Goal: Information Seeking & Learning: Learn about a topic

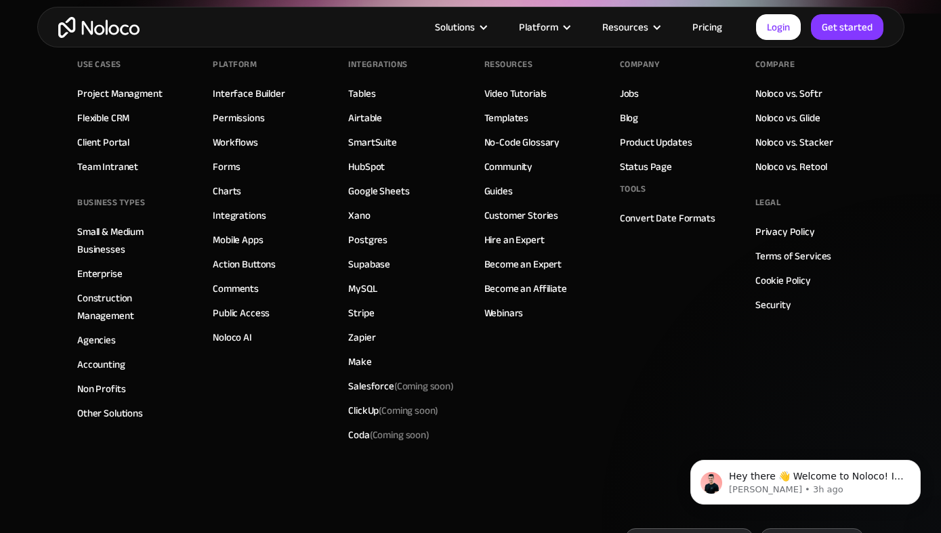
scroll to position [4731, 0]
click at [770, 222] on link "Privacy Policy" at bounding box center [786, 231] width 60 height 18
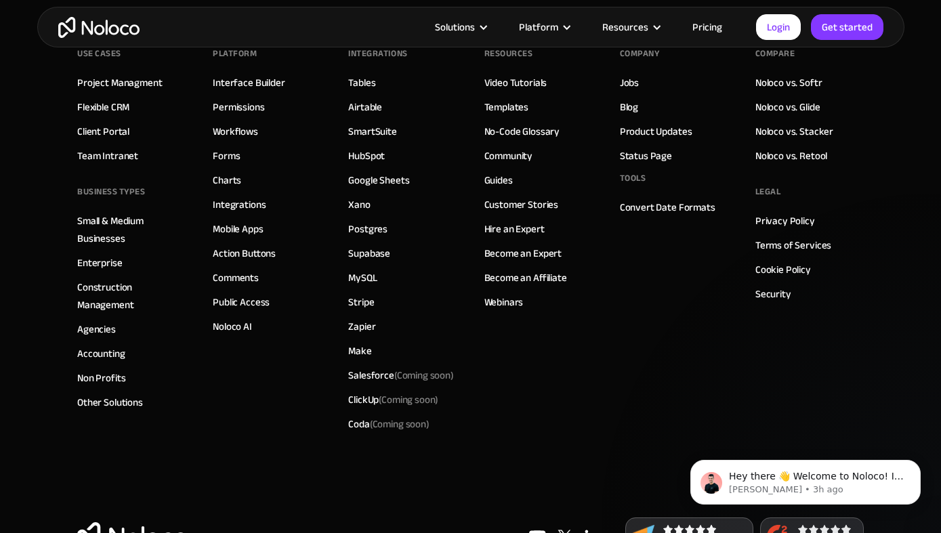
scroll to position [2780, 0]
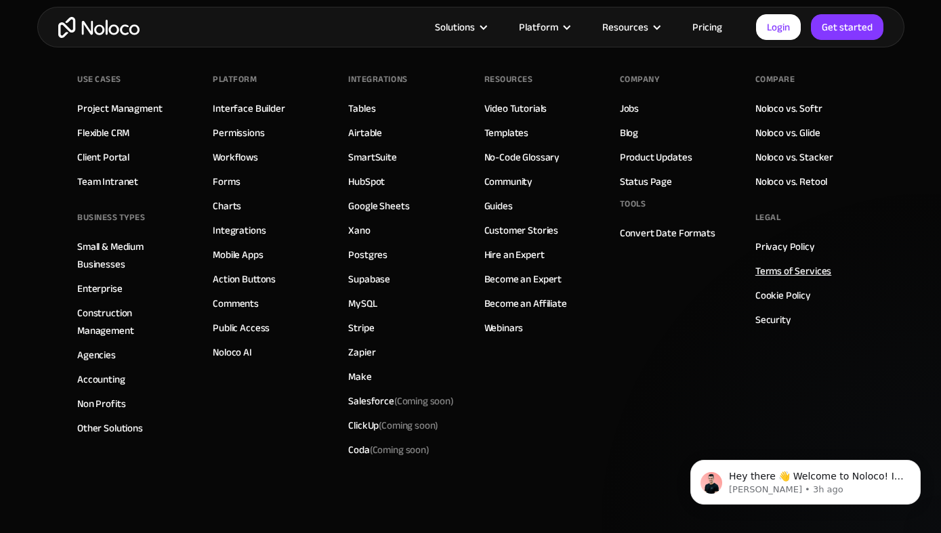
click at [779, 268] on link "Terms of Services" at bounding box center [794, 271] width 76 height 18
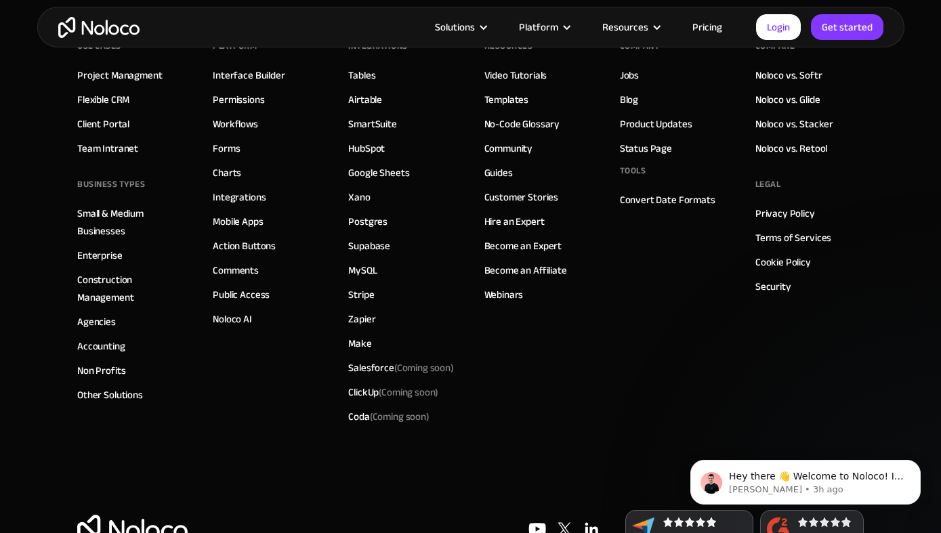
scroll to position [3541, 0]
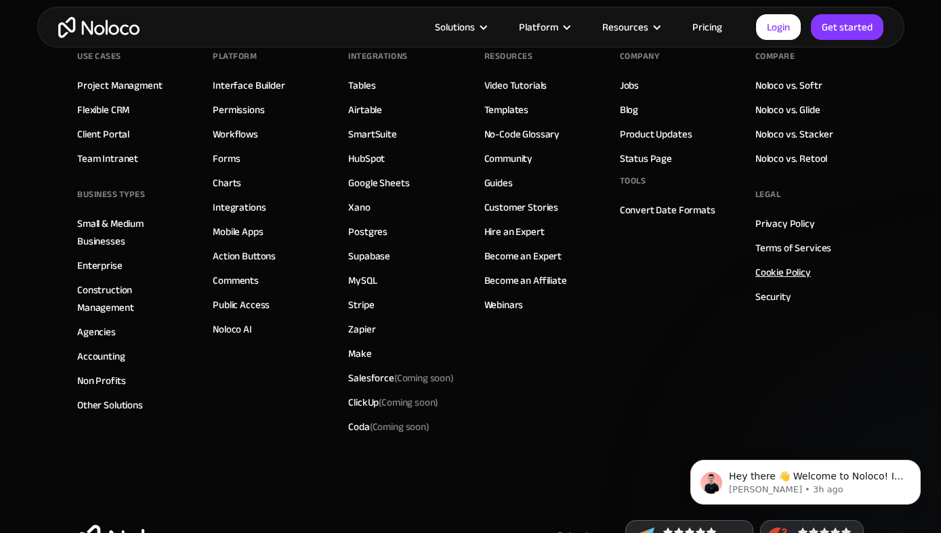
click at [779, 264] on link "Cookie Policy" at bounding box center [784, 273] width 56 height 18
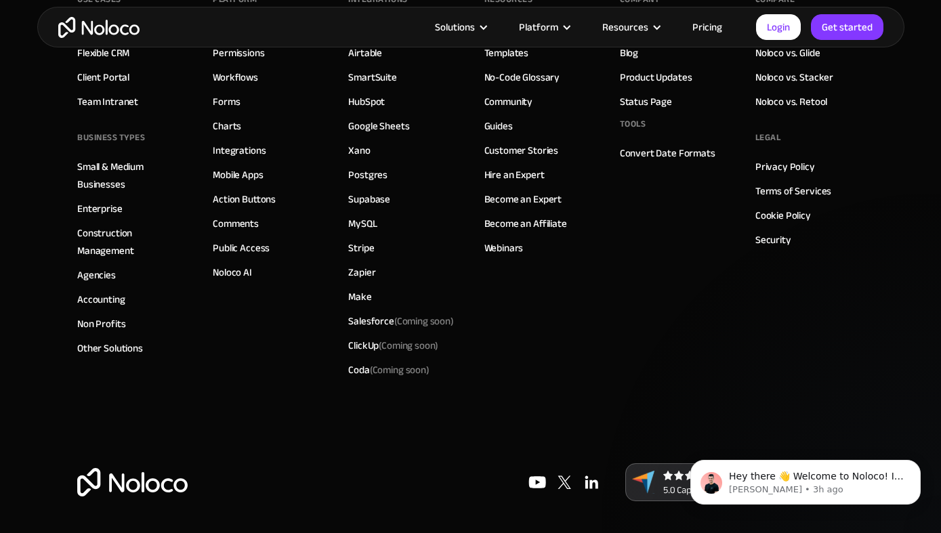
scroll to position [1424, 0]
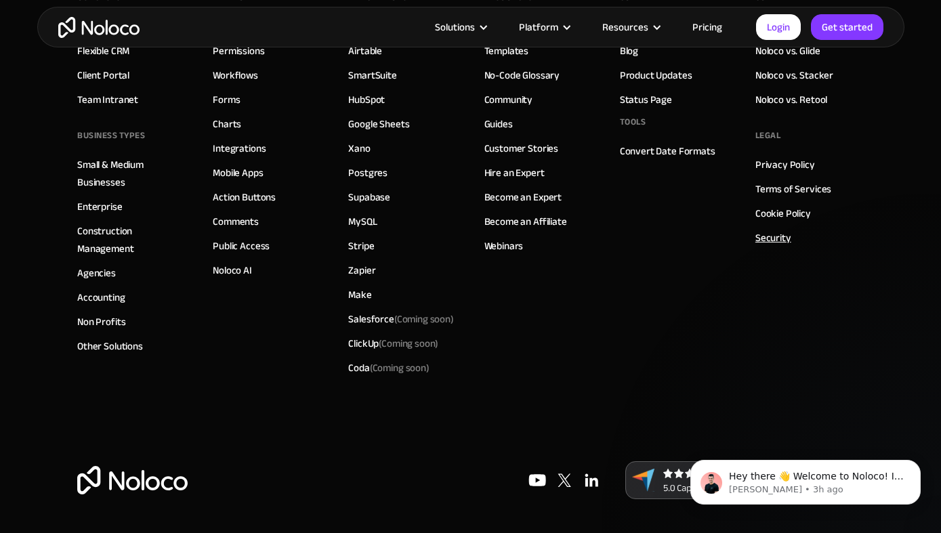
click at [781, 241] on link "Security" at bounding box center [774, 238] width 36 height 18
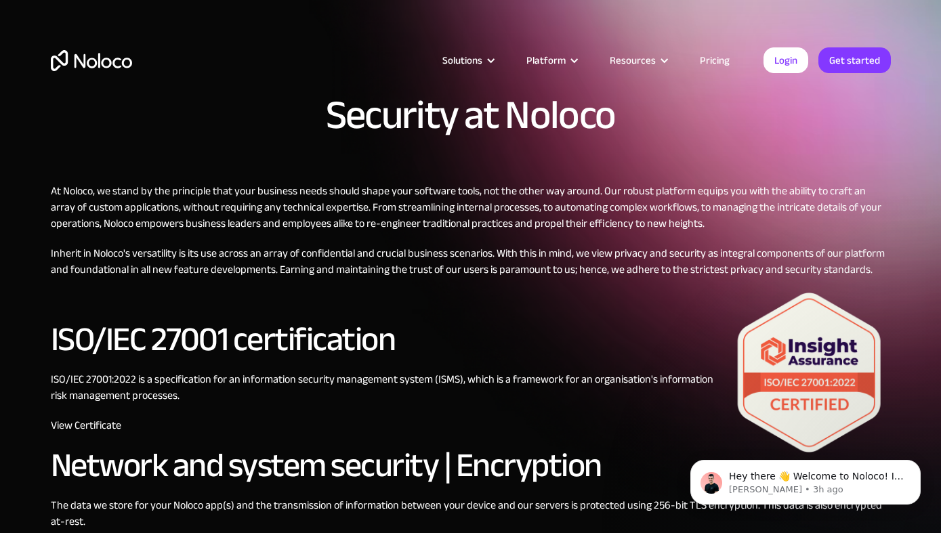
click at [77, 71] on div "Solutions Use Cases Business Types Project Management Keep track of customers, …" at bounding box center [470, 74] width 867 height 80
click at [79, 63] on img "home" at bounding box center [91, 60] width 81 height 21
